Goal: Task Accomplishment & Management: Complete application form

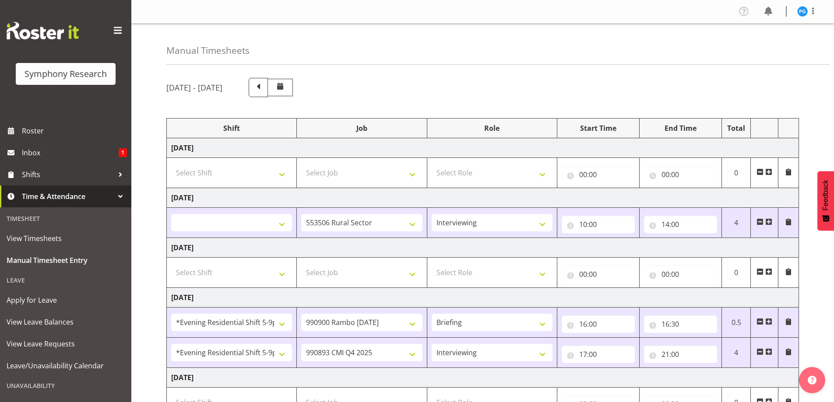
select select
select select "10587"
select select "47"
select select "48116"
select select "10732"
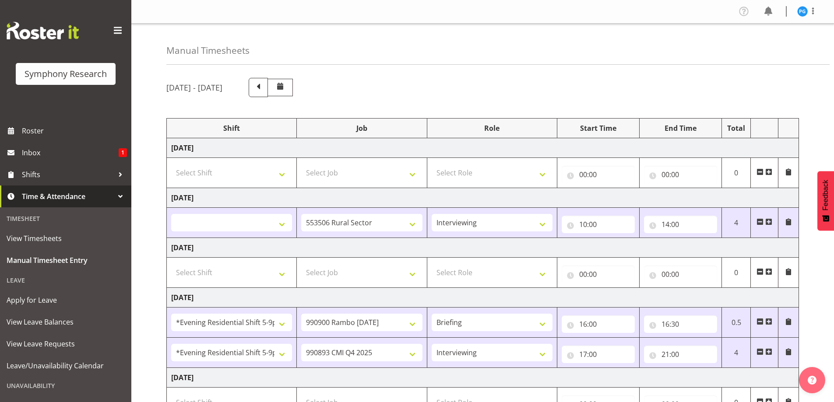
select select "48116"
select select "10575"
select select "47"
select select "2690"
select select "10732"
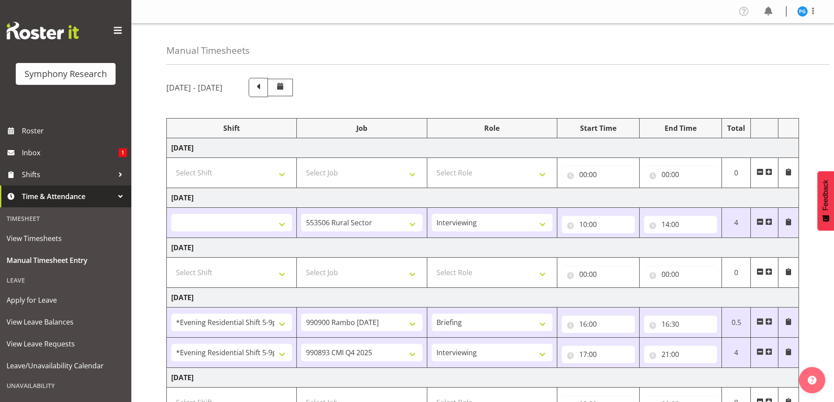
select select "297"
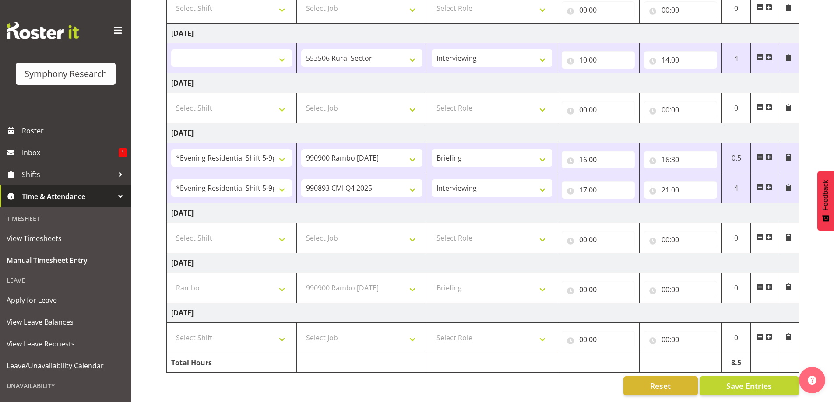
scroll to position [171, 0]
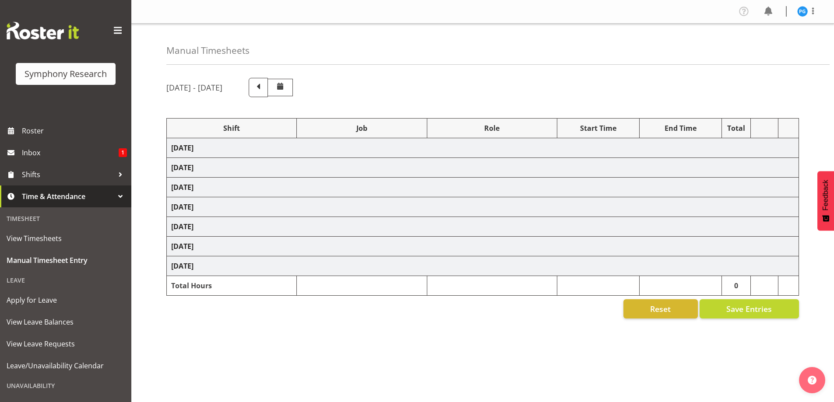
select select
select select "10587"
select select "47"
select select "48116"
select select "10732"
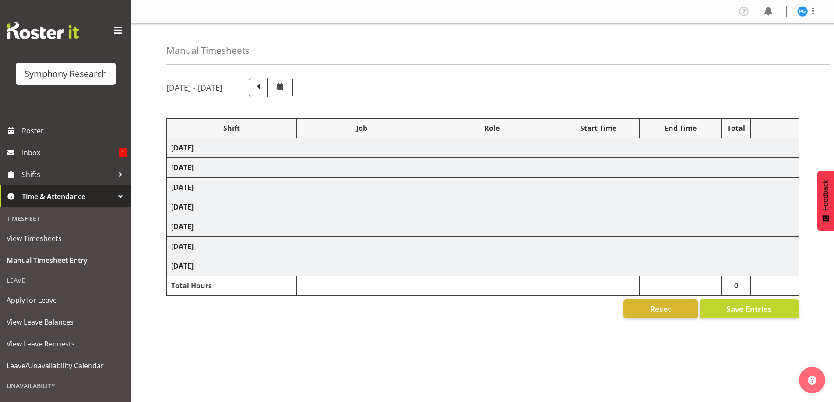
select select "48116"
select select "10575"
select select "47"
select select "2690"
select select "10732"
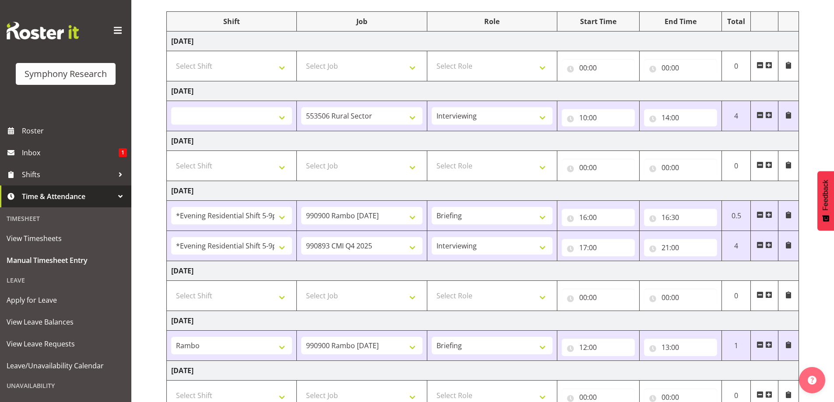
scroll to position [171, 0]
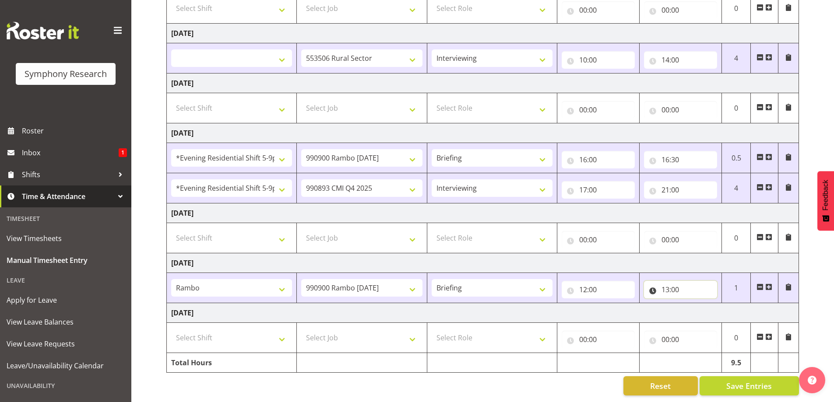
click at [672, 288] on input "13:00" at bounding box center [680, 290] width 73 height 18
click at [701, 309] on select "00 01 02 03 04 05 06 07 08 09 10 11 12 13 14 15 16 17 18 19 20 21 22 23" at bounding box center [704, 313] width 20 height 18
select select "12"
click at [694, 304] on select "00 01 02 03 04 05 06 07 08 09 10 11 12 13 14 15 16 17 18 19 20 21 22 23" at bounding box center [704, 313] width 20 height 18
select select
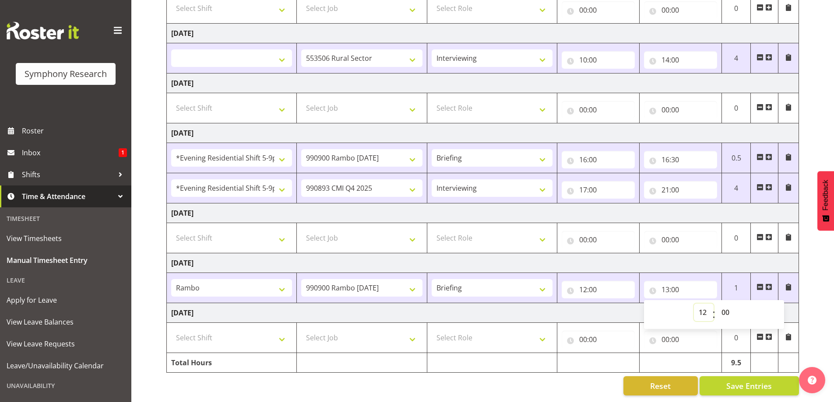
type input "12:00"
click at [730, 307] on select "00 01 02 03 04 05 06 07 08 09 10 11 12 13 14 15 16 17 18 19 20 21 22 23 24 25 2…" at bounding box center [727, 313] width 20 height 18
select select "30"
click at [717, 304] on select "00 01 02 03 04 05 06 07 08 09 10 11 12 13 14 15 16 17 18 19 20 21 22 23 24 25 2…" at bounding box center [727, 313] width 20 height 18
select select
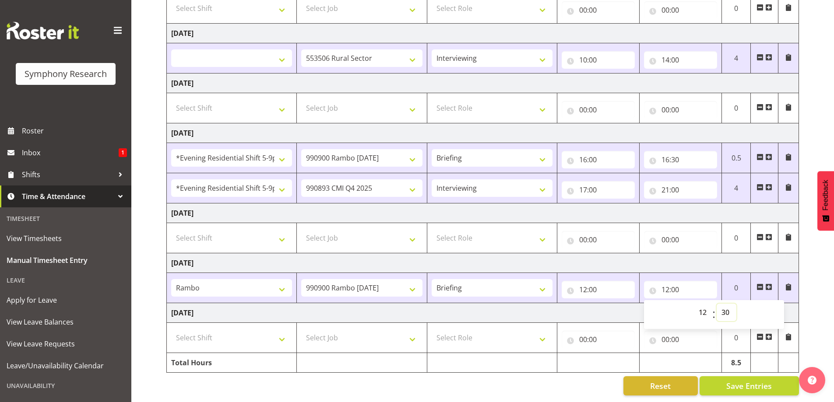
type input "12:30"
click at [722, 254] on td "[DATE]" at bounding box center [483, 263] width 632 height 20
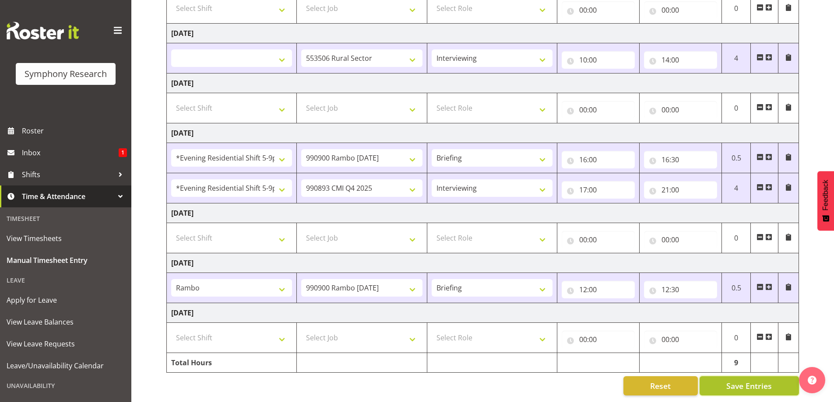
click at [736, 381] on span "Save Entries" at bounding box center [749, 385] width 46 height 11
click at [768, 284] on span at bounding box center [768, 287] width 7 height 7
select select
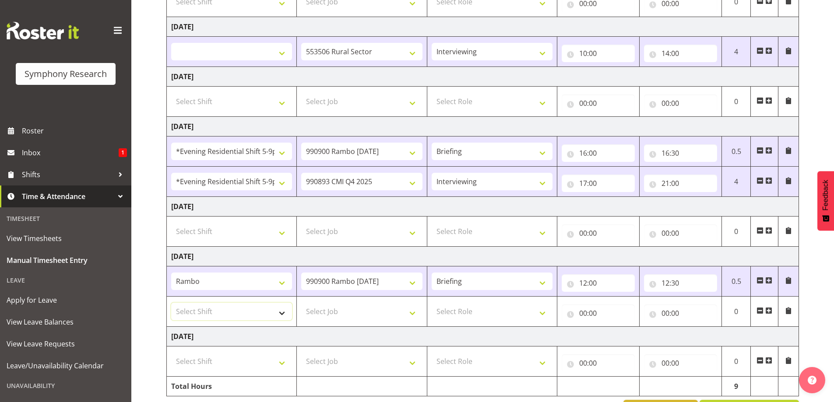
click at [284, 316] on select "Select Shift !!Weekend Residential (Roster IT Shift Label) *Business 9/10am ~ 4…" at bounding box center [231, 312] width 121 height 18
select select "2690"
click at [171, 303] on select "Select Shift !!Weekend Residential (Roster IT Shift Label) *Business 9/10am ~ 4…" at bounding box center [231, 312] width 121 height 18
select select
click at [409, 313] on select "Select Job 550060 IF Admin 553492 World Poll Aus Wave 2 Main 2025 553493 World …" at bounding box center [361, 312] width 121 height 18
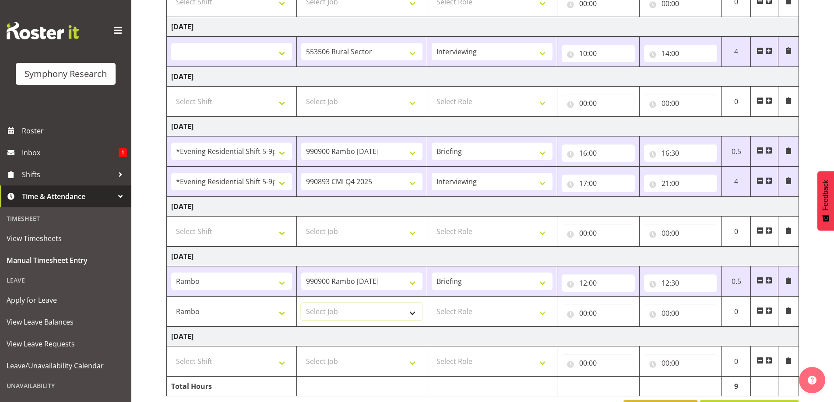
select select "10732"
click at [301, 303] on select "Select Job 550060 IF Admin 553492 World Poll Aus Wave 2 Main 2025 553493 World …" at bounding box center [361, 312] width 121 height 18
select select
click at [546, 316] on select "Select Role Briefing Interviewing" at bounding box center [492, 312] width 121 height 18
select select "47"
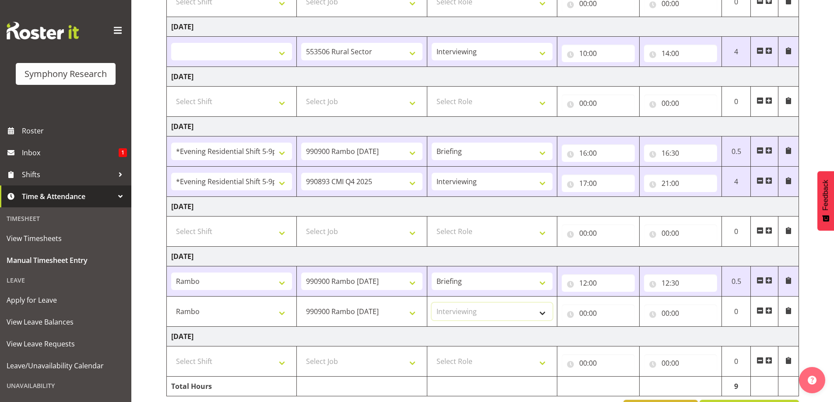
click at [432, 303] on select "Select Role Briefing Interviewing" at bounding box center [492, 312] width 121 height 18
select select
click at [588, 310] on input "00:00" at bounding box center [598, 314] width 73 height 18
click at [616, 340] on select "00 01 02 03 04 05 06 07 08 09 10 11 12 13 14 15 16 17 18 19 20 21 22 23" at bounding box center [621, 336] width 20 height 18
select select "12"
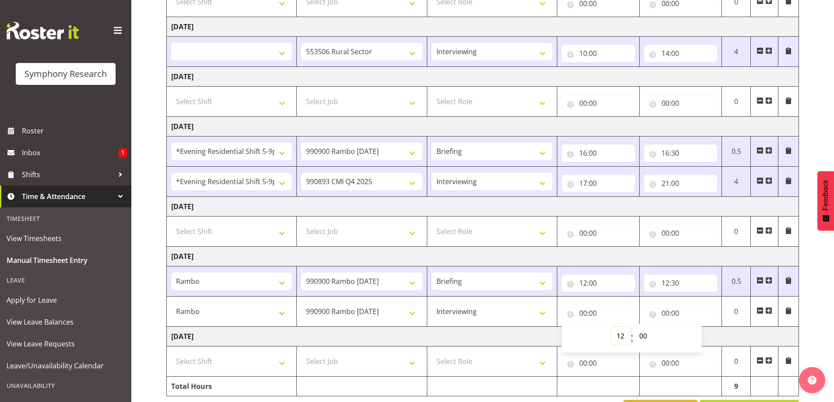
click at [611, 327] on select "00 01 02 03 04 05 06 07 08 09 10 11 12 13 14 15 16 17 18 19 20 21 22 23" at bounding box center [621, 336] width 20 height 18
select select
type input "12:00"
click at [646, 337] on select "00 01 02 03 04 05 06 07 08 09 10 11 12 13 14 15 16 17 18 19 20 21 22 23 24 25 2…" at bounding box center [644, 336] width 20 height 18
select select "30"
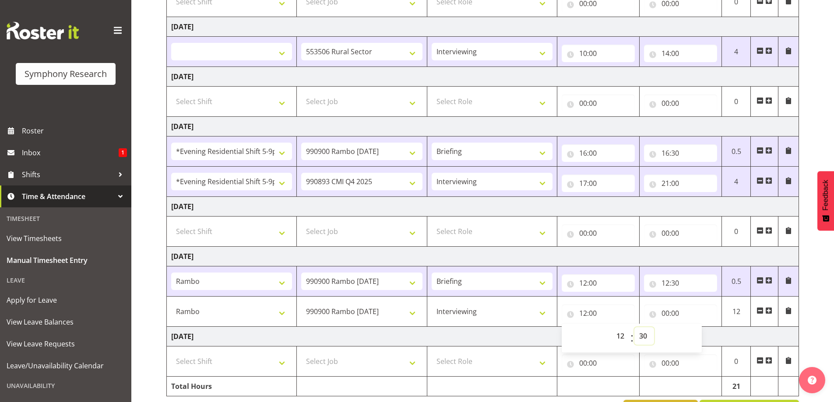
click at [634, 327] on select "00 01 02 03 04 05 06 07 08 09 10 11 12 13 14 15 16 17 18 19 20 21 22 23 24 25 2…" at bounding box center [644, 336] width 20 height 18
select select
type input "12:30"
click at [672, 314] on input "00:00" at bounding box center [680, 314] width 73 height 18
click at [702, 339] on select "00 01 02 03 04 05 06 07 08 09 10 11 12 13 14 15 16 17 18 19 20 21 22 23" at bounding box center [704, 336] width 20 height 18
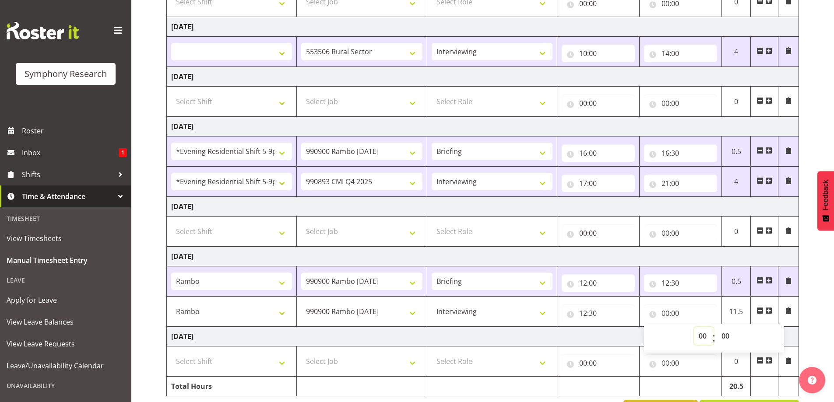
select select "16"
click at [694, 327] on select "00 01 02 03 04 05 06 07 08 09 10 11 12 13 14 15 16 17 18 19 20 21 22 23" at bounding box center [704, 336] width 20 height 18
select select
type input "16:00"
click at [678, 256] on td "[DATE]" at bounding box center [483, 257] width 632 height 20
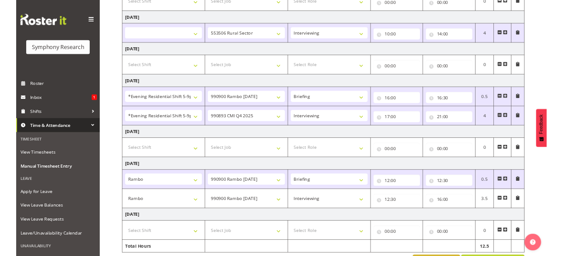
scroll to position [201, 0]
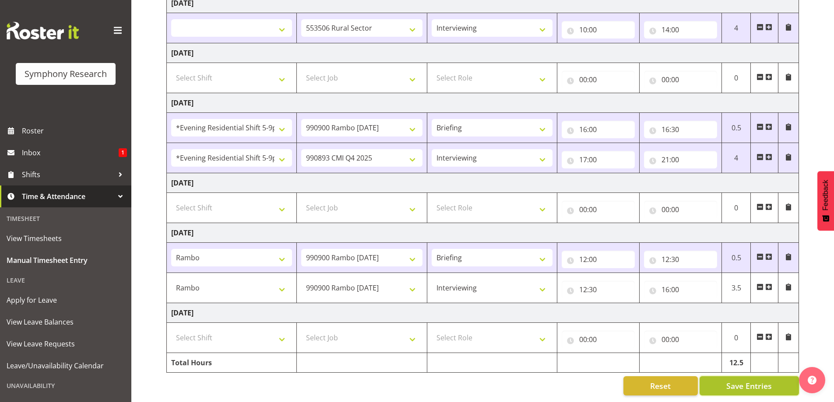
click at [716, 379] on button "Save Entries" at bounding box center [748, 385] width 99 height 19
select select
